Goal: Task Accomplishment & Management: Use online tool/utility

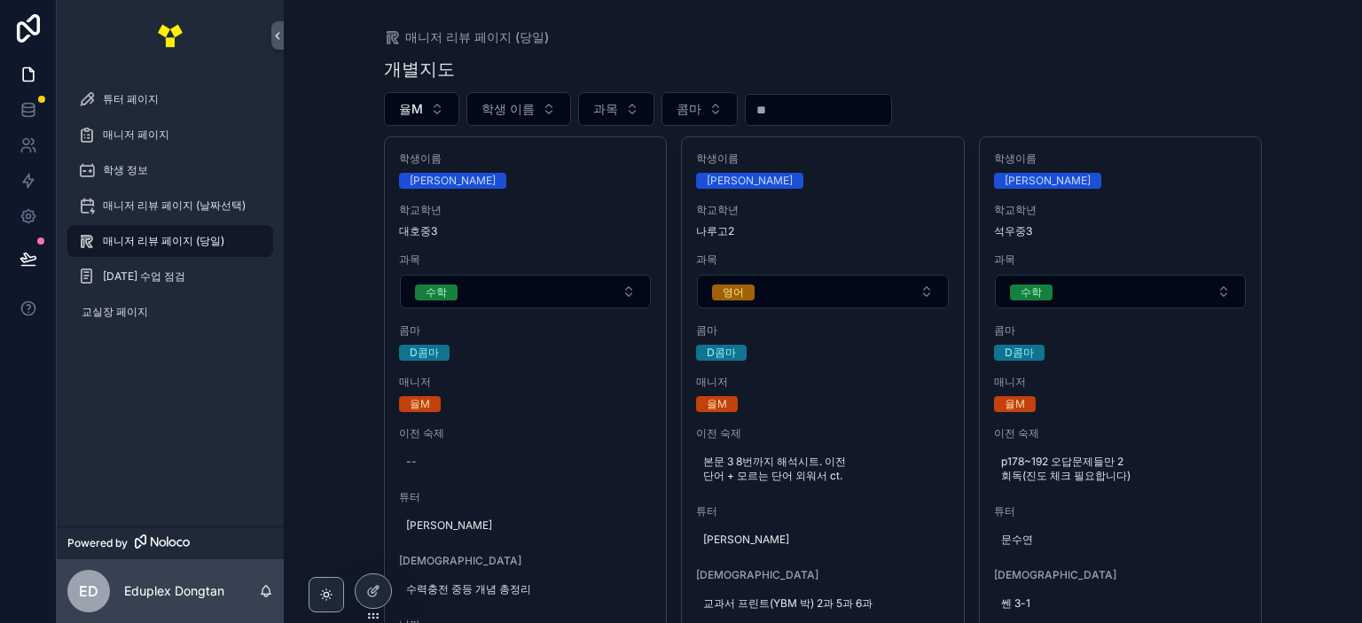
scroll to position [532, 0]
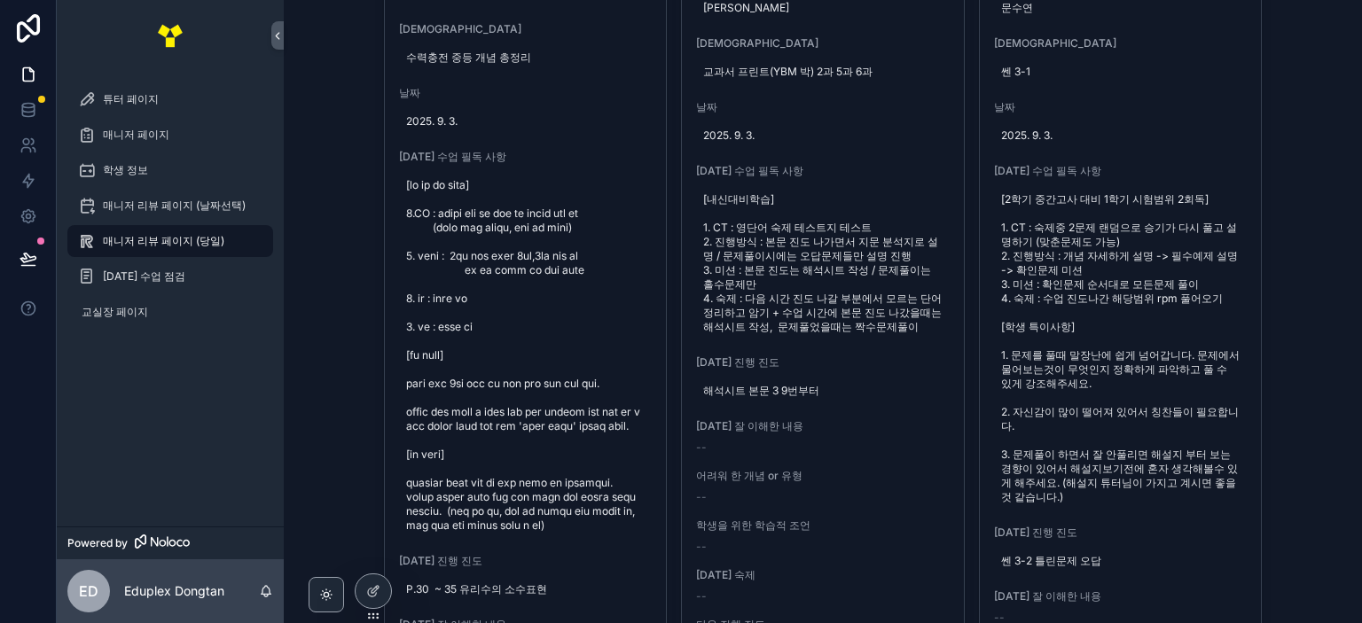
click at [1296, 198] on div "매니저 리뷰 페이지 (당일) 개별지도 율M 학생 이름 과목 콤마 학생이름 [PERSON_NAME] 학교[PERSON_NAME] [PERSON_…" at bounding box center [823, 311] width 1078 height 623
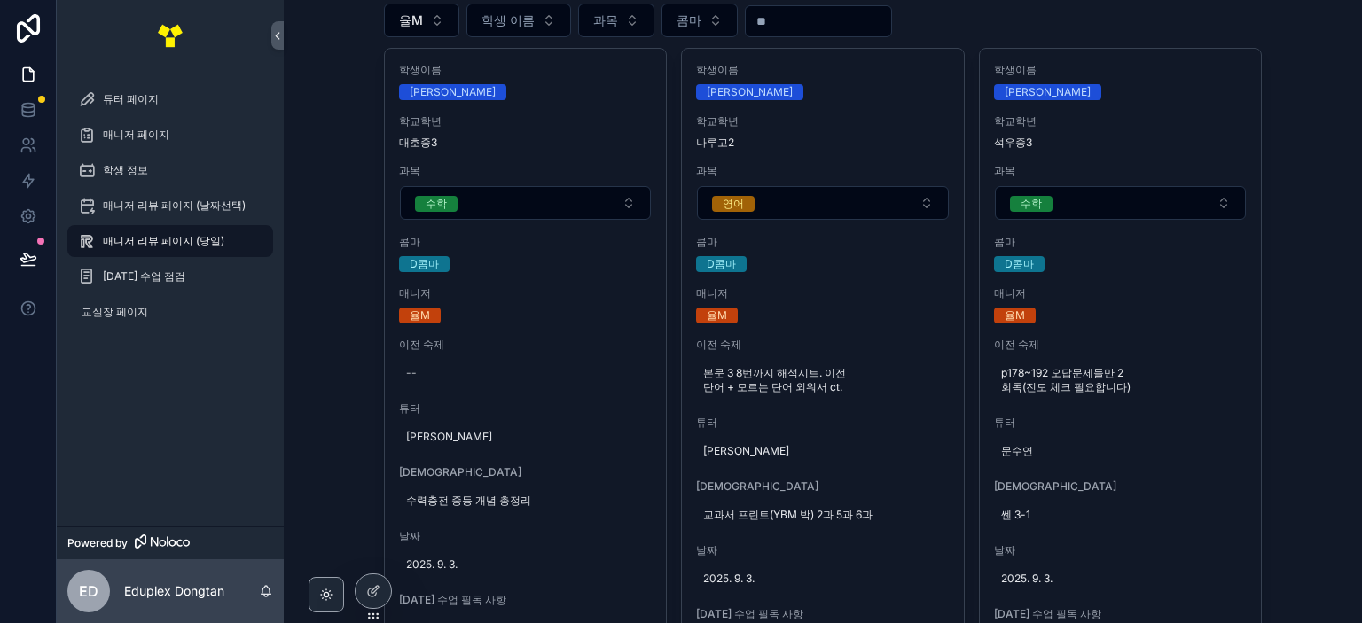
scroll to position [0, 0]
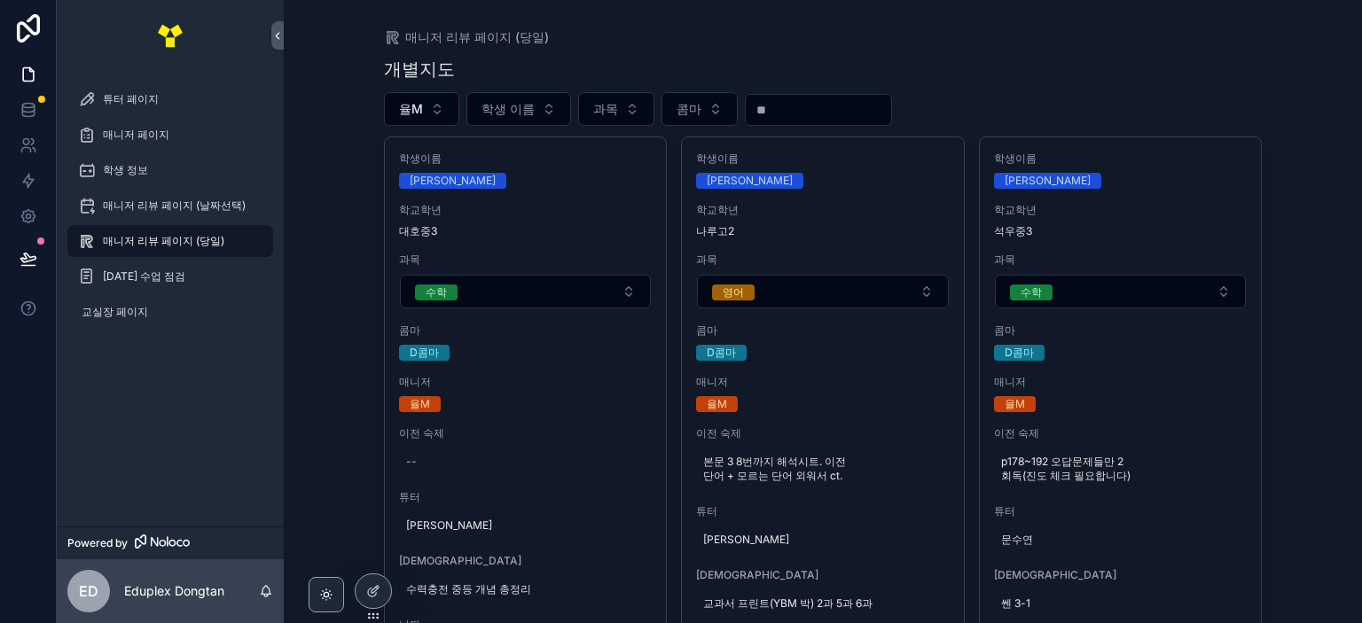
click at [1288, 76] on div "매니저 리뷰 페이지 (당일) 개별지도 율M 학생 이름 과목 콤마 학생이름 [PERSON_NAME] 학교[PERSON_NAME] [PERSON_…" at bounding box center [823, 311] width 1078 height 623
click at [853, 31] on div "매니저 리뷰 페이지 (당일)" at bounding box center [823, 37] width 879 height 18
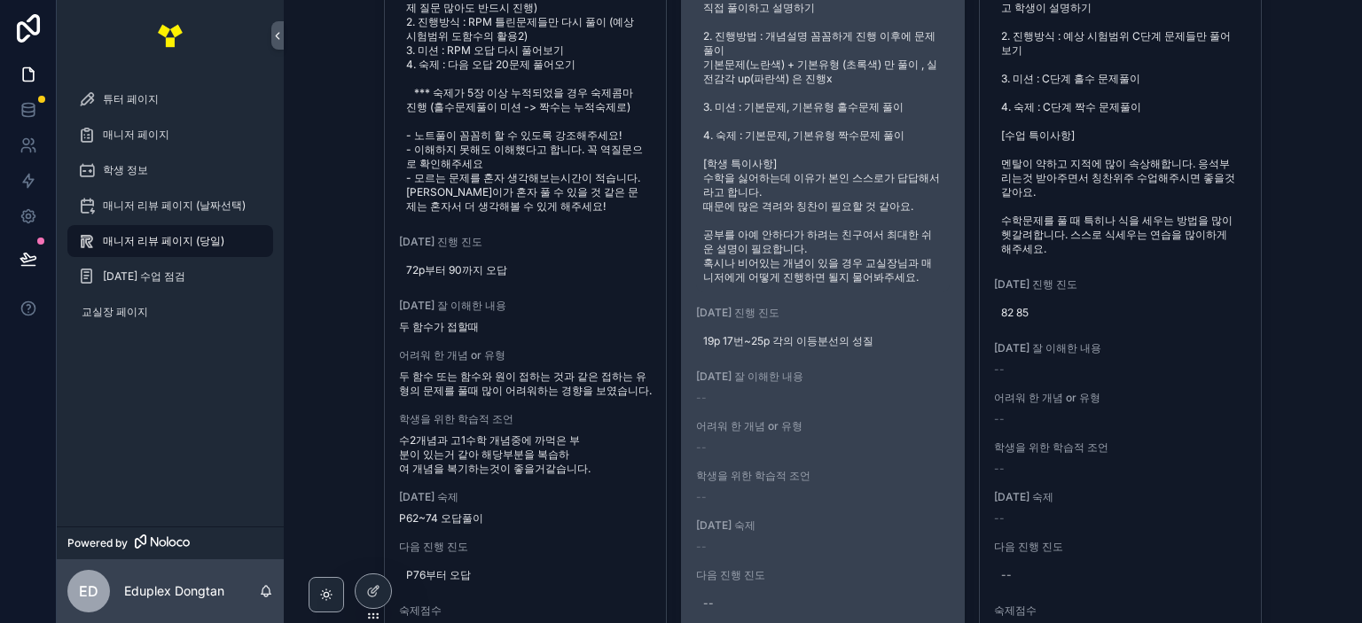
scroll to position [2571, 0]
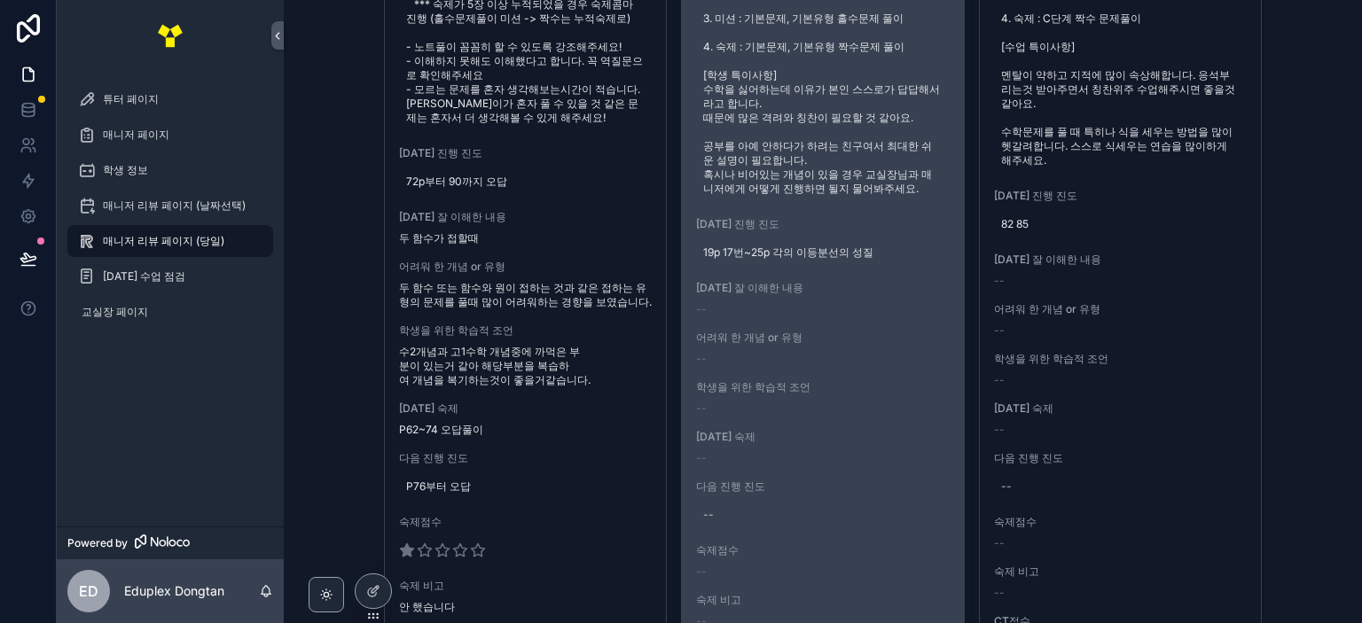
click at [798, 260] on span "19p 17번~25p 각의 이등분선의 성질" at bounding box center [822, 253] width 239 height 14
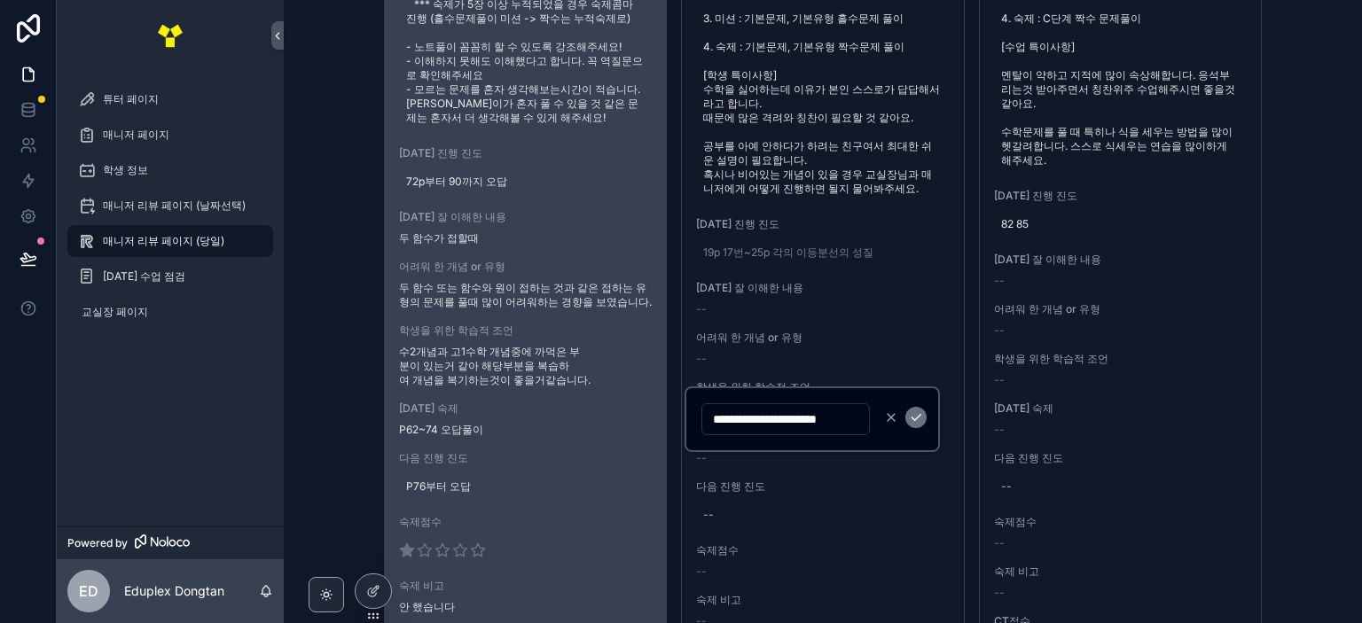
scroll to position [0, 0]
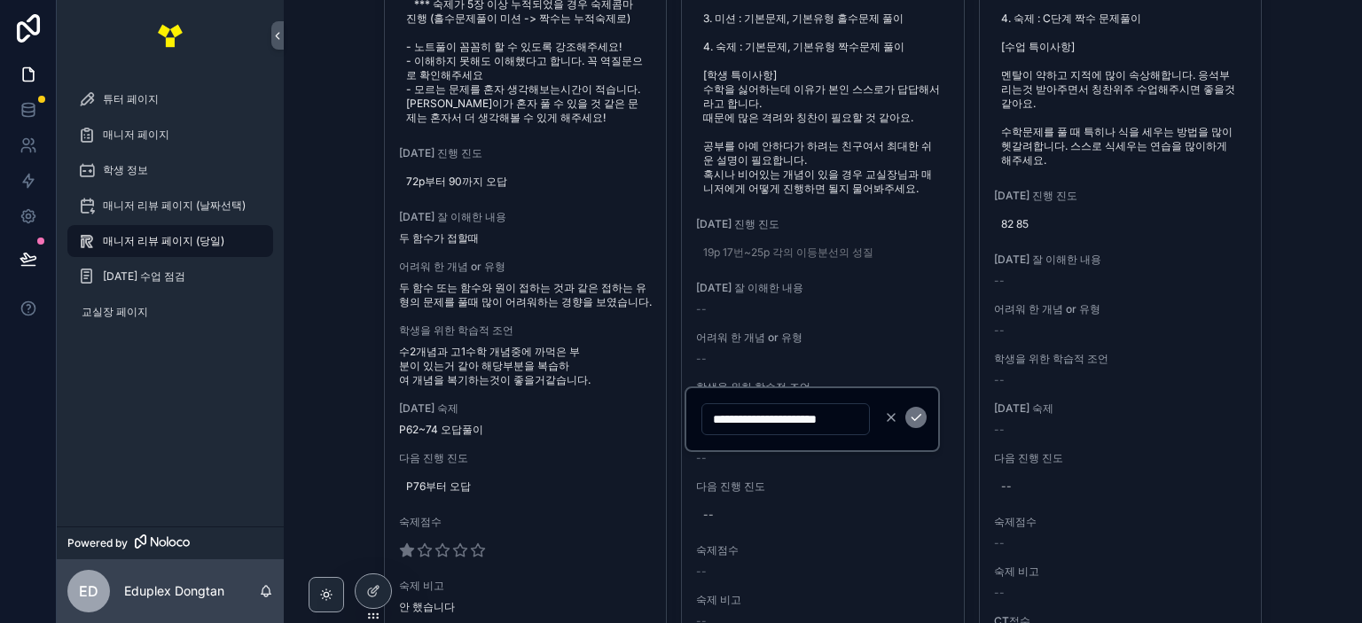
drag, startPoint x: 858, startPoint y: 421, endPoint x: 699, endPoint y: 421, distance: 159.6
click at [699, 421] on div "**********" at bounding box center [812, 420] width 255 height 66
type input "*"
type input "**********"
click at [919, 411] on icon "scrollable content" at bounding box center [916, 418] width 14 height 14
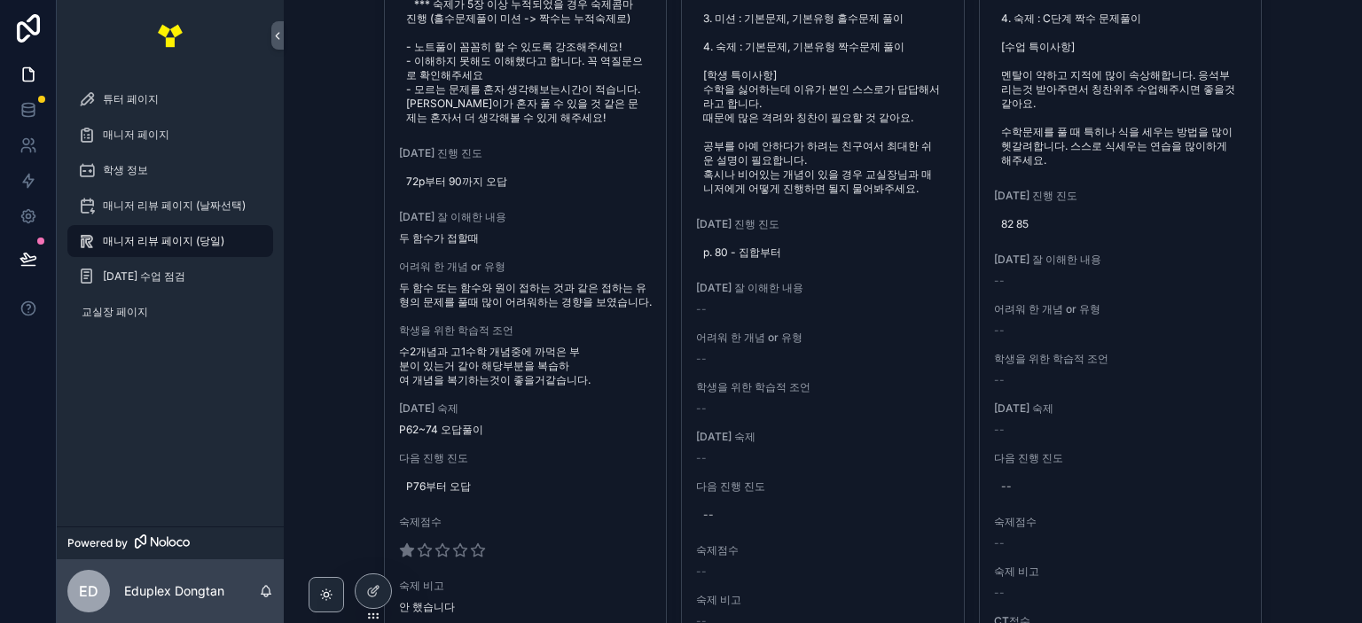
click at [1305, 286] on div "매니저 리뷰 페이지 (당일) 개별지도 율M 학생 이름 과목 콤마 학생이름 [PERSON_NAME] 학교[PERSON_NAME] [PERSON_…" at bounding box center [823, 311] width 1078 height 623
